Goal: Navigation & Orientation: Find specific page/section

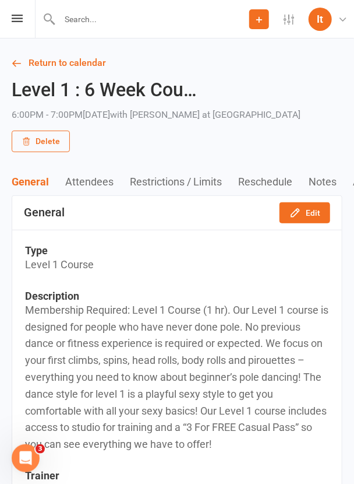
scroll to position [3, 0]
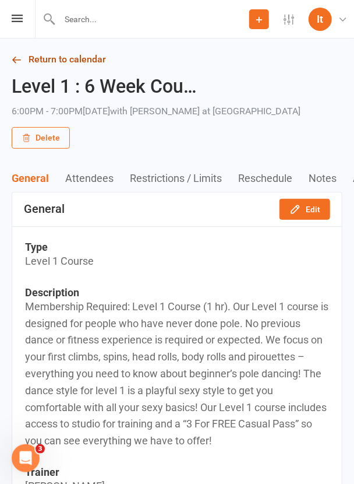
click at [22, 59] on link "Return to calendar" at bounding box center [177, 59] width 331 height 16
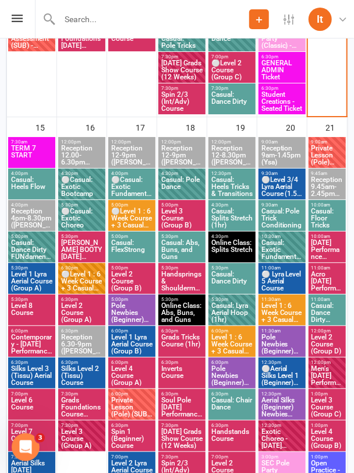
scroll to position [1062, 0]
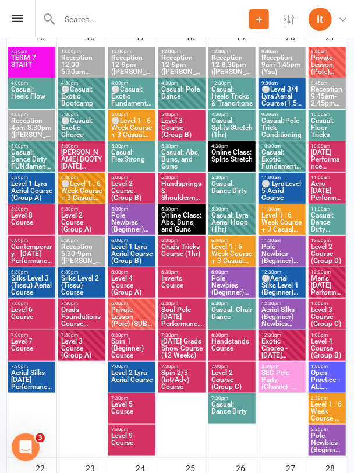
click at [277, 223] on span "Level 1 : 6 Week Course + 3 Casual Classes (Group ..." at bounding box center [282, 222] width 43 height 21
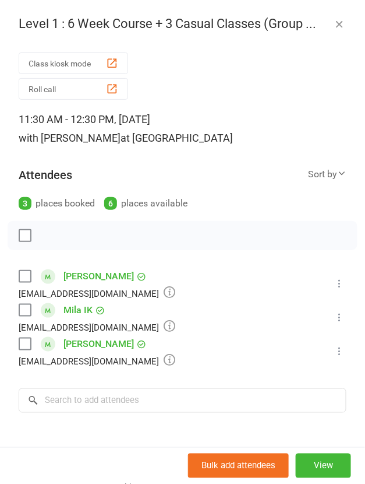
click at [334, 26] on icon "button" at bounding box center [340, 24] width 12 height 12
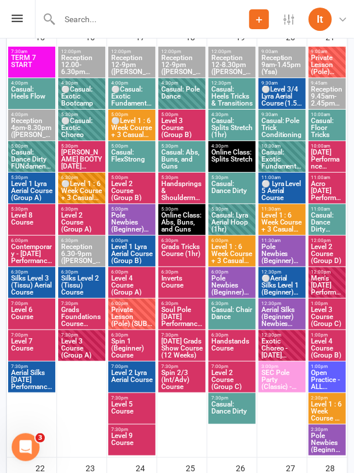
click at [248, 254] on span "Level 1 : 6 Week Course + 3 Casual Classes (Group ..." at bounding box center [232, 253] width 43 height 21
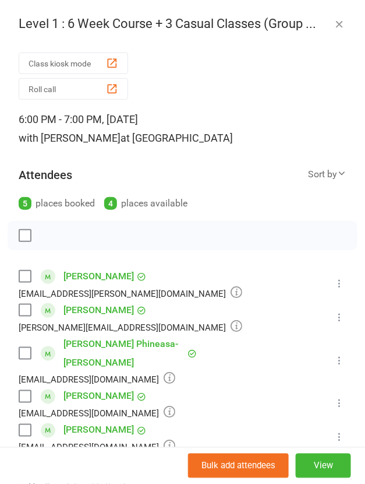
click at [334, 22] on icon "button" at bounding box center [340, 24] width 12 height 12
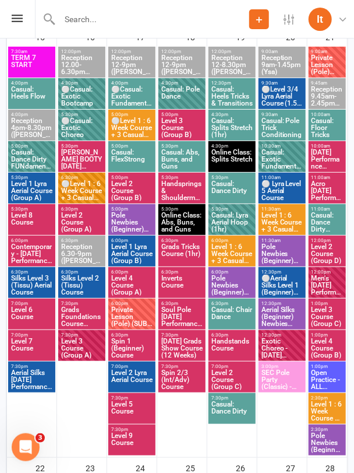
click at [323, 414] on span "Level 1 : 6 Week Course + 3 Casual Classes (Group ..." at bounding box center [327, 410] width 33 height 21
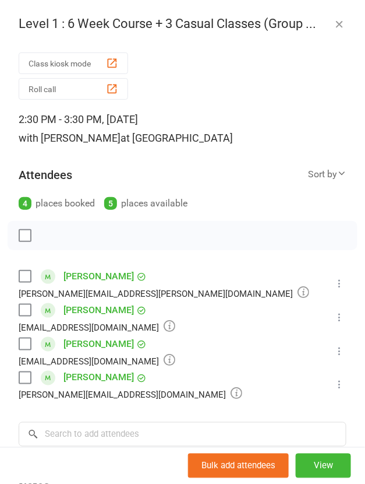
click at [334, 27] on icon "button" at bounding box center [340, 24] width 12 height 12
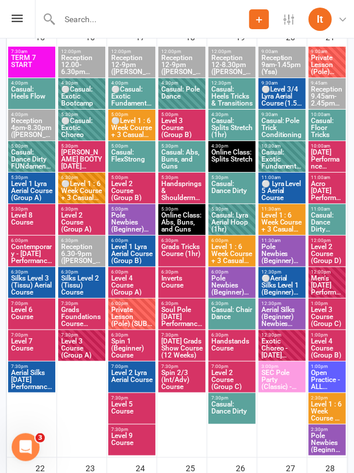
click at [138, 112] on span "5:00pm - 6:00pm" at bounding box center [132, 114] width 43 height 5
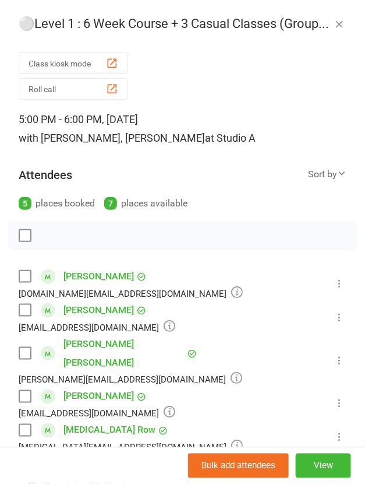
click at [334, 27] on icon "button" at bounding box center [340, 24] width 12 height 12
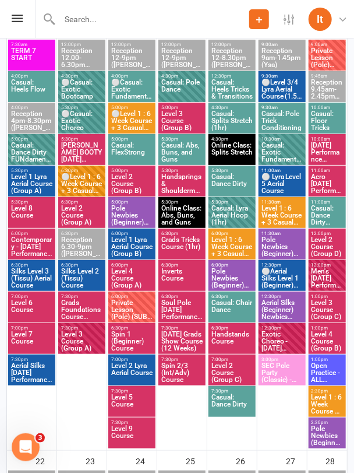
scroll to position [1069, 0]
